Goal: Find contact information: Obtain details needed to contact an individual or organization

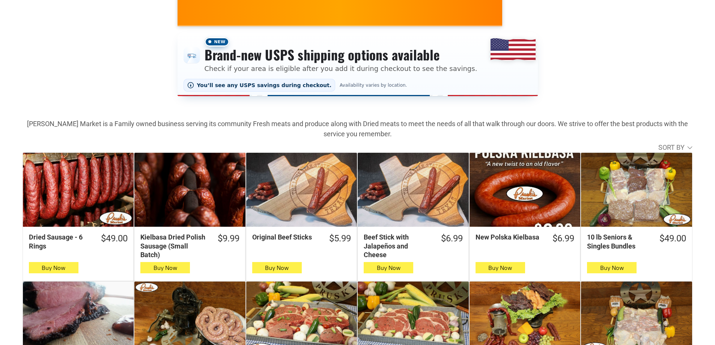
scroll to position [113, 0]
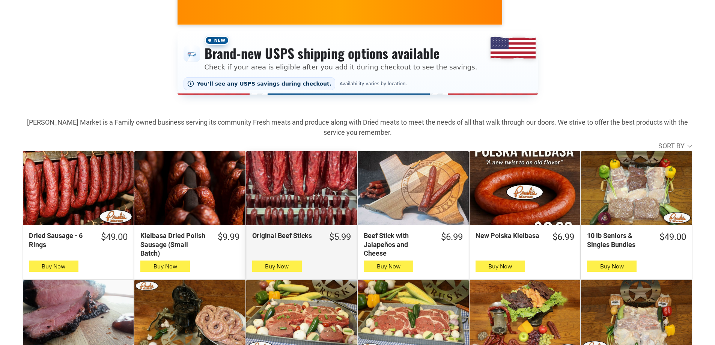
click at [326, 179] on div "Original Beef Sticks" at bounding box center [301, 188] width 111 height 74
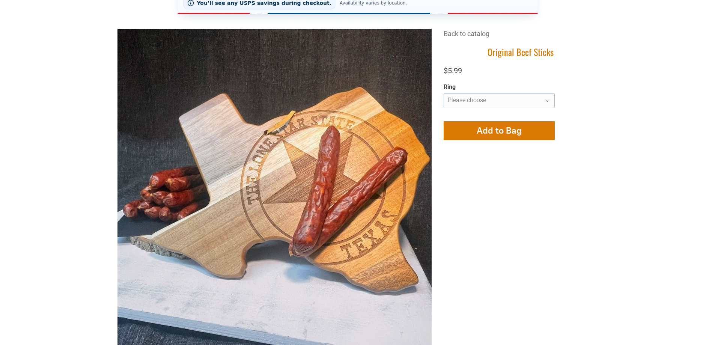
scroll to position [150, 0]
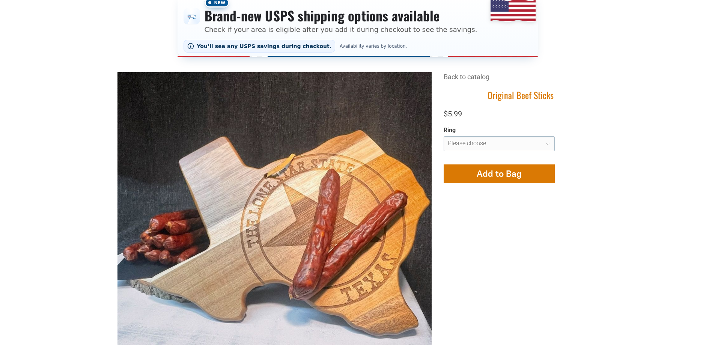
click at [538, 91] on h1 "Original Beef Sticks" at bounding box center [520, 95] width 154 height 12
click at [537, 91] on h1 "Original Beef Sticks" at bounding box center [520, 95] width 154 height 12
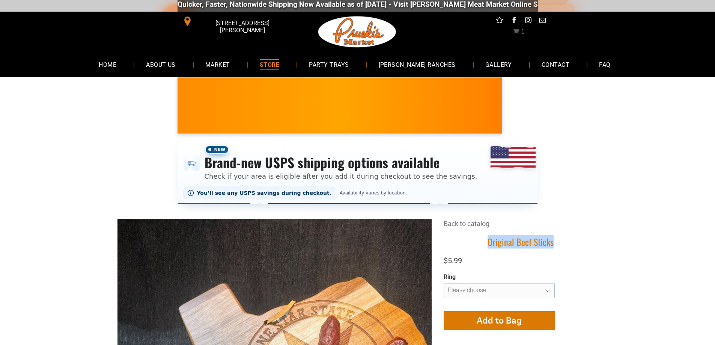
scroll to position [0, 0]
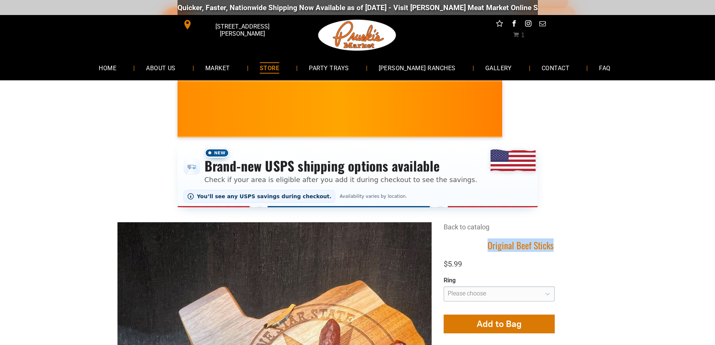
copy div "Original Beef Sticks"
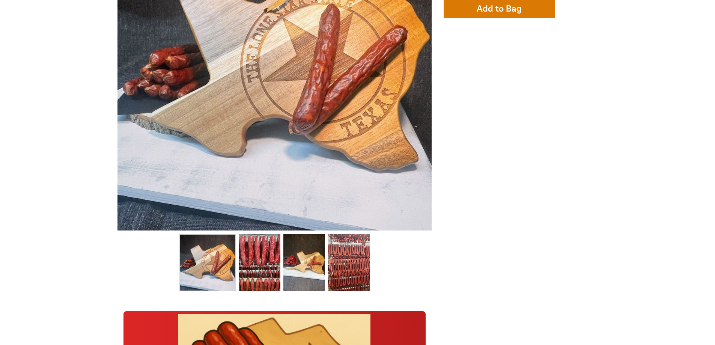
scroll to position [263, 0]
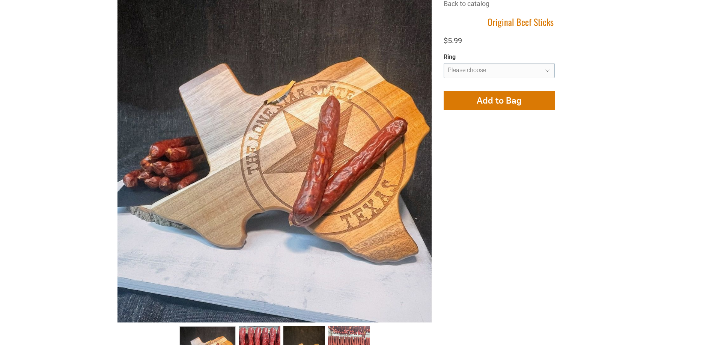
scroll to position [225, 0]
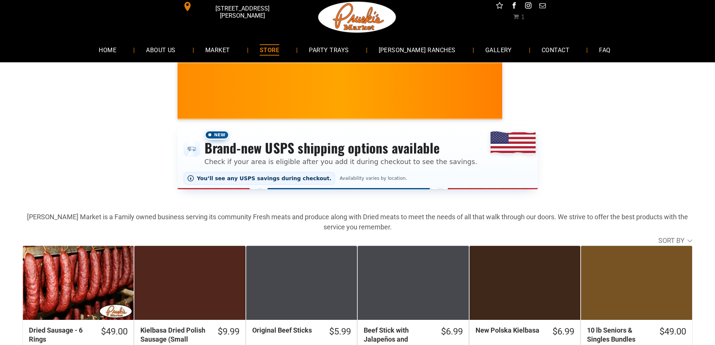
scroll to position [113, 0]
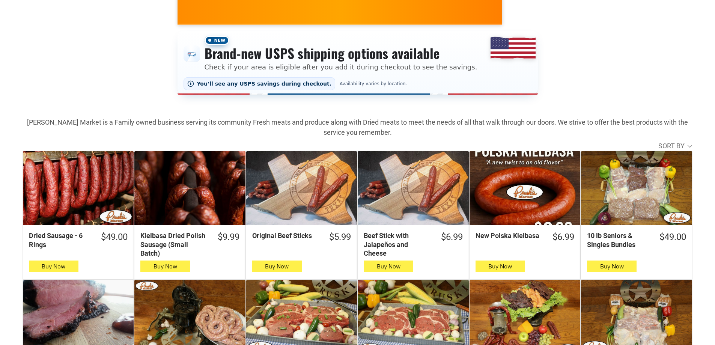
click at [420, 192] on div "Beef Stick with Jalapeños and Cheese" at bounding box center [413, 188] width 111 height 74
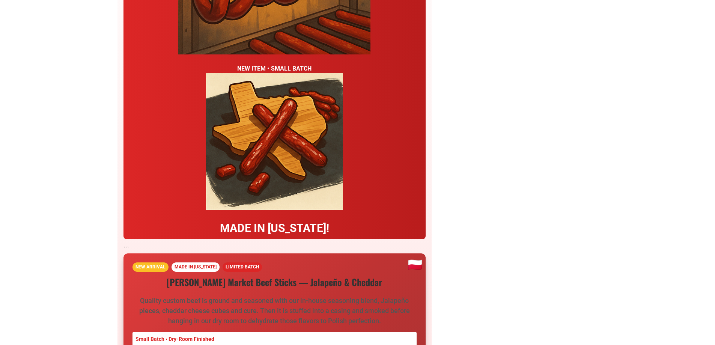
scroll to position [750, 0]
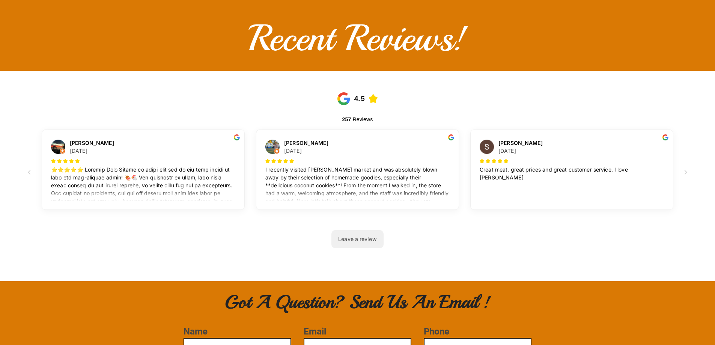
scroll to position [938, 0]
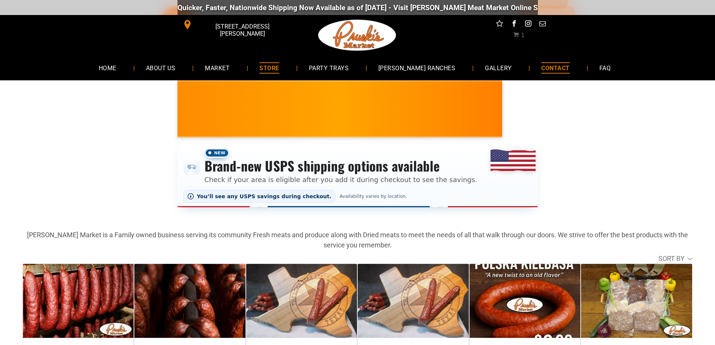
click at [546, 69] on span "CONTACT" at bounding box center [555, 67] width 28 height 11
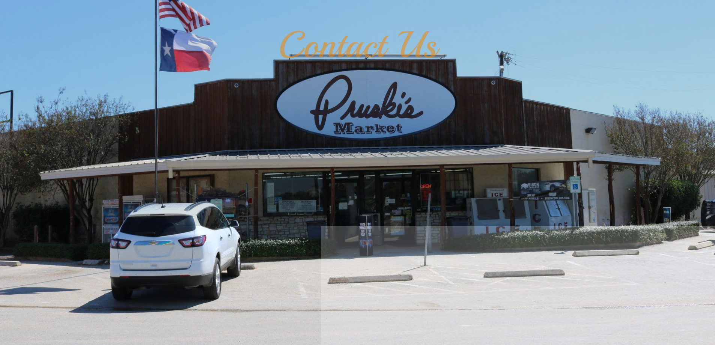
scroll to position [413, 0]
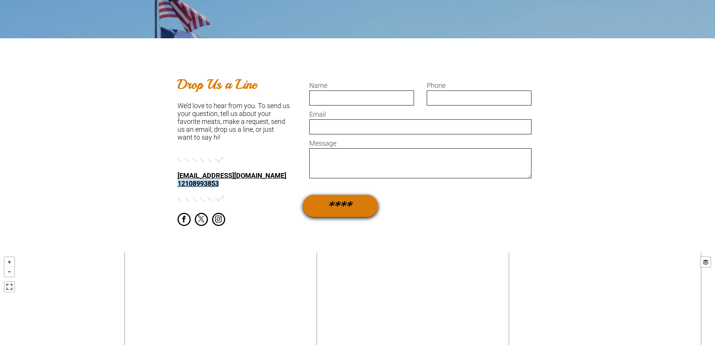
drag, startPoint x: 222, startPoint y: 185, endPoint x: 177, endPoint y: 183, distance: 44.7
click at [177, 183] on div "12108993853" at bounding box center [233, 183] width 113 height 8
copy link "12108993853"
